Goal: Task Accomplishment & Management: Complete application form

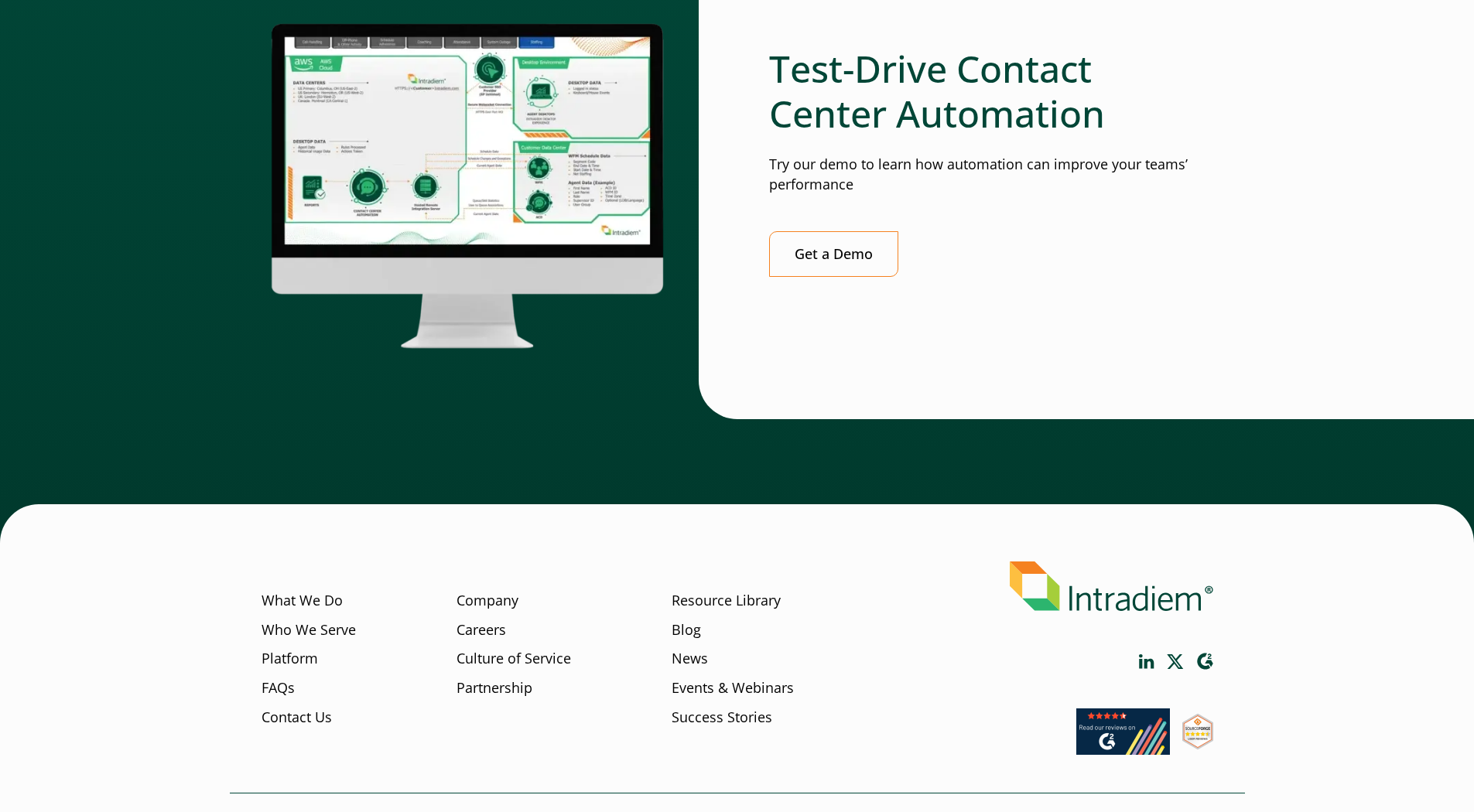
scroll to position [4233, 0]
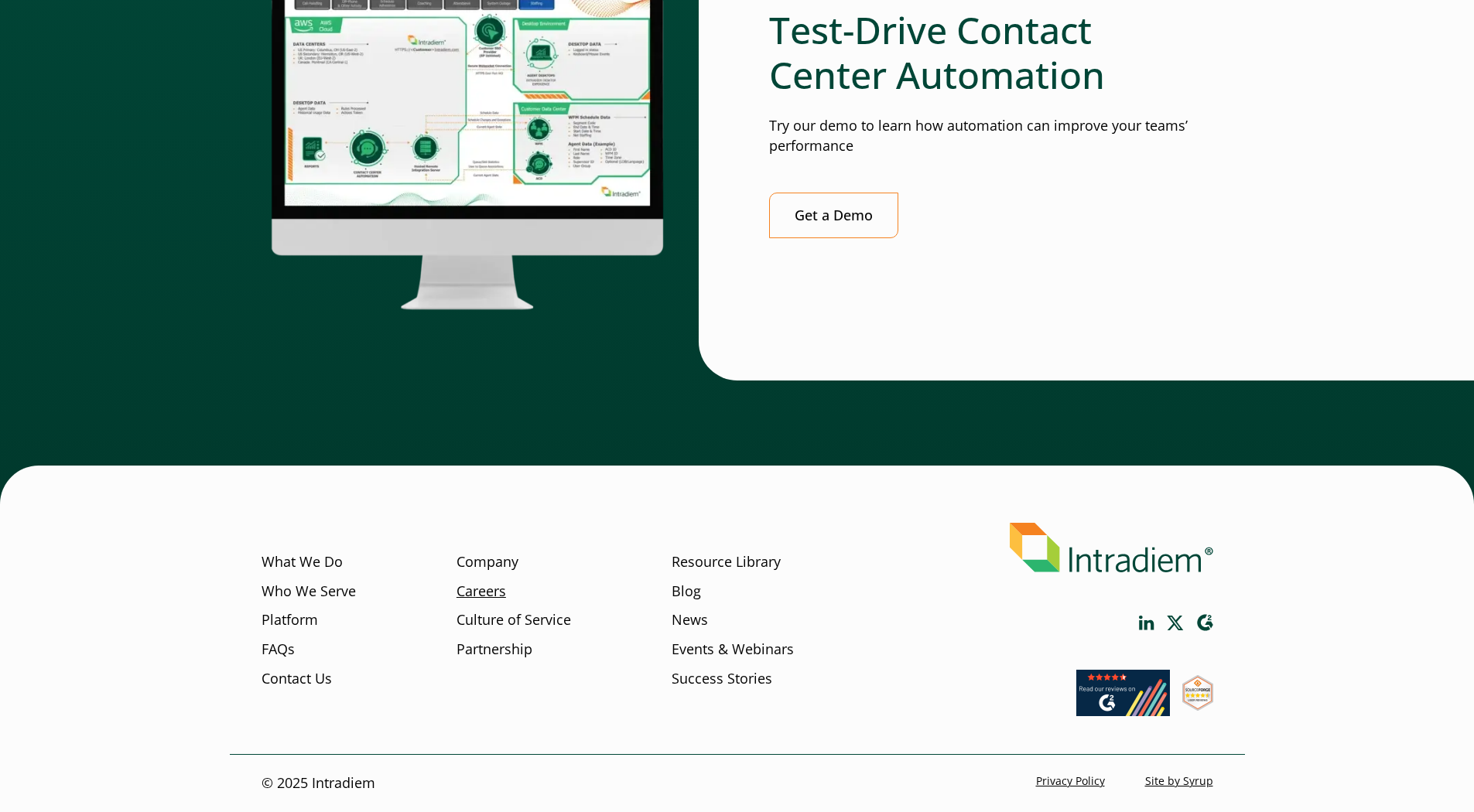
click at [473, 588] on link "Careers" at bounding box center [481, 591] width 50 height 20
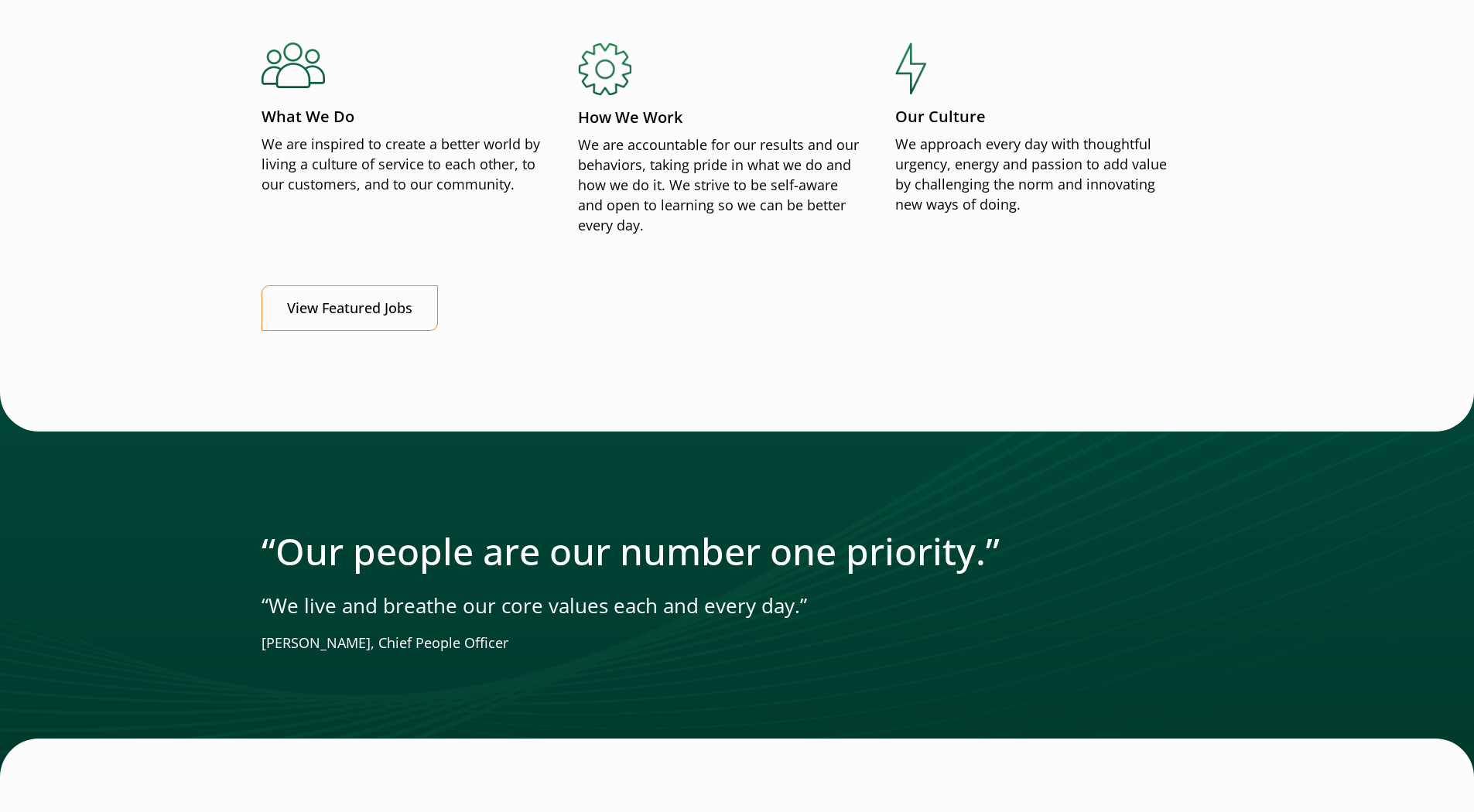
scroll to position [1868, 0]
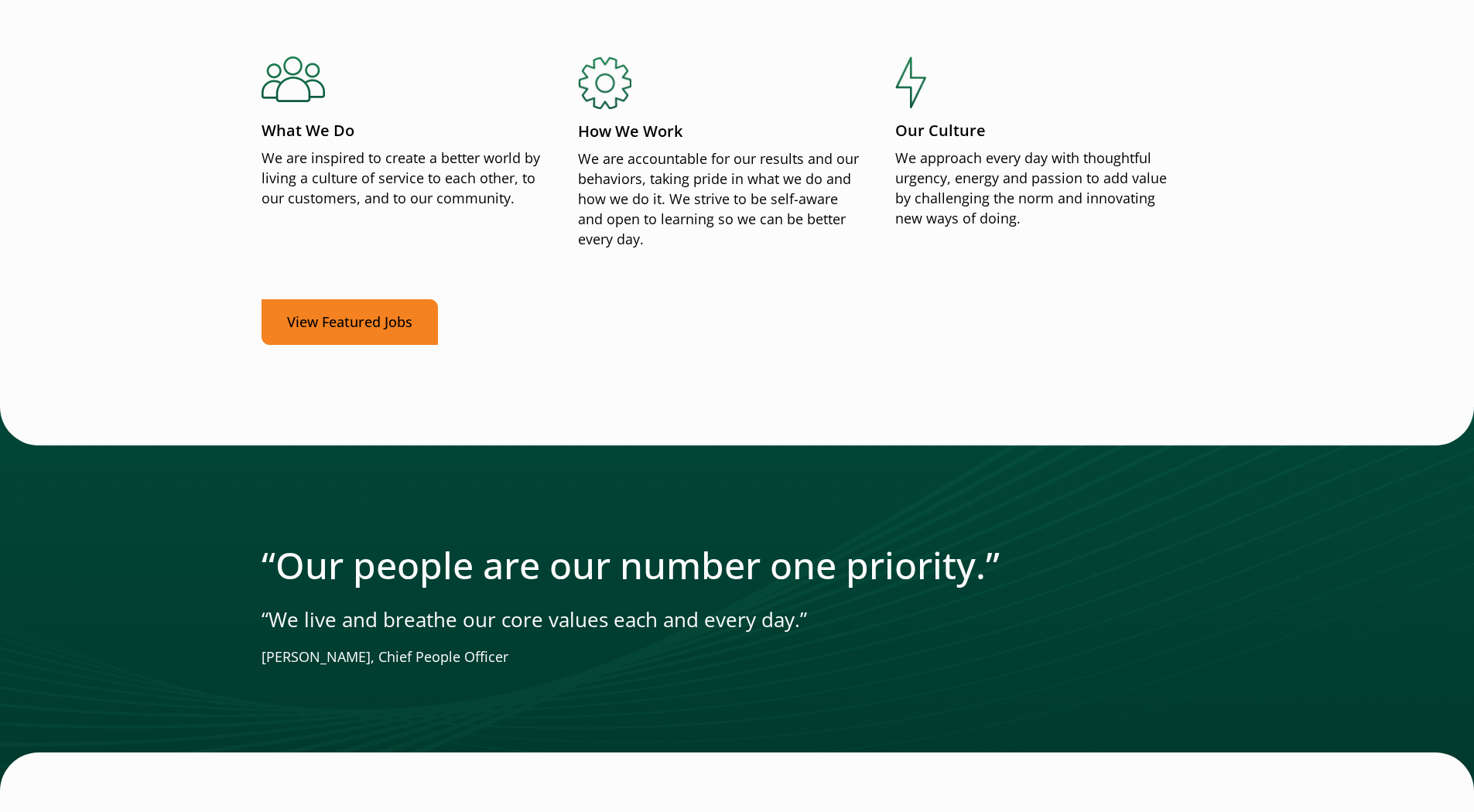
click at [329, 328] on link "View Featured Jobs" at bounding box center [350, 322] width 176 height 46
